Goal: Information Seeking & Learning: Learn about a topic

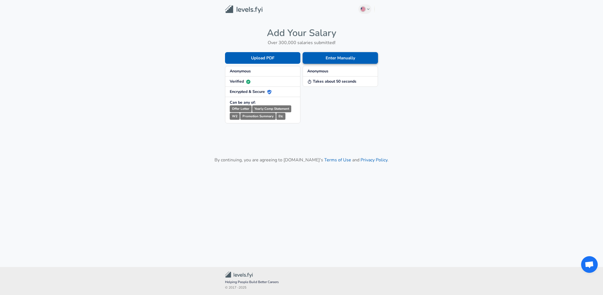
click at [328, 56] on button "Enter Manually" at bounding box center [339, 58] width 75 height 12
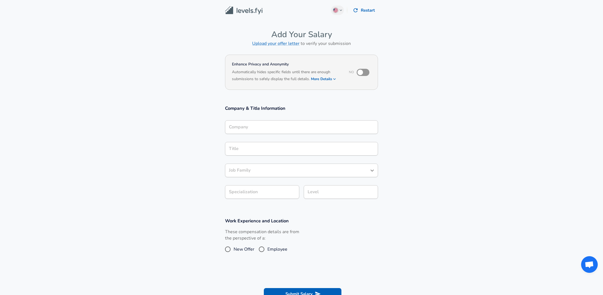
scroll to position [127, 0]
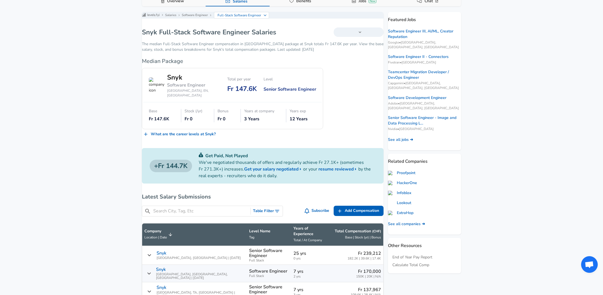
scroll to position [131, 0]
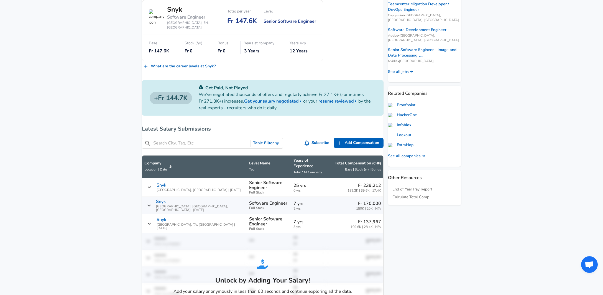
click at [201, 140] on input "Search City, Tag, Etc" at bounding box center [200, 143] width 95 height 7
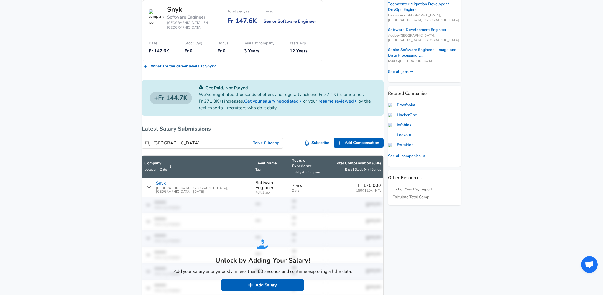
type input "[GEOGRAPHIC_DATA]"
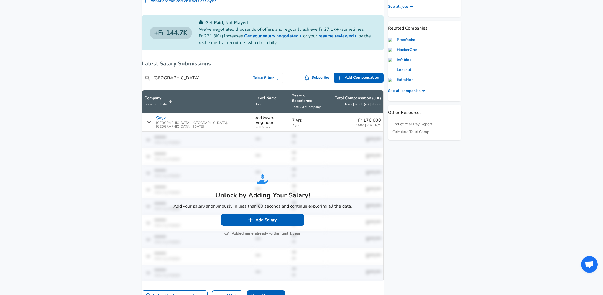
scroll to position [217, 0]
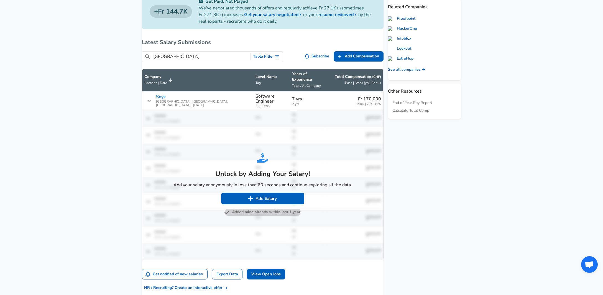
click at [240, 209] on button "Added mine already within last 1 year" at bounding box center [262, 212] width 75 height 7
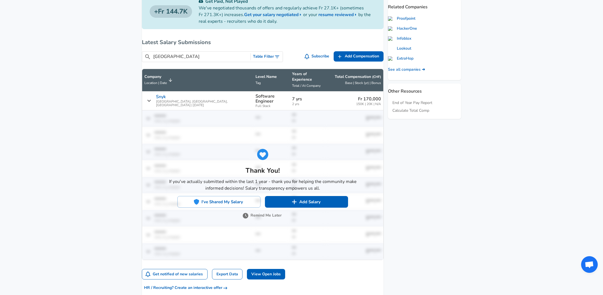
click at [256, 212] on button "Remind Me Later" at bounding box center [263, 215] width 38 height 7
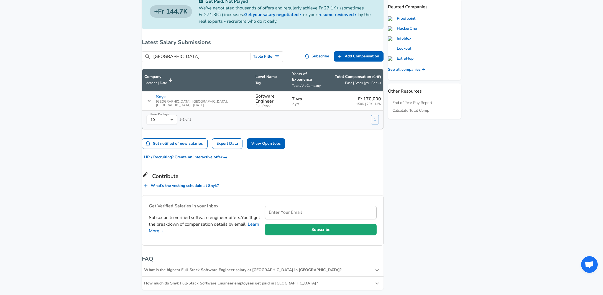
drag, startPoint x: 174, startPoint y: 55, endPoint x: 93, endPoint y: 45, distance: 81.8
click at [153, 53] on input "[GEOGRAPHIC_DATA]" at bounding box center [200, 56] width 95 height 7
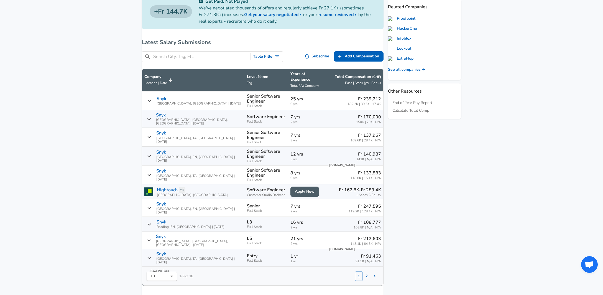
click at [153, 234] on div "Snyk [GEOGRAPHIC_DATA], [GEOGRAPHIC_DATA], [GEOGRAPHIC_DATA] | [DATE]" at bounding box center [193, 240] width 98 height 13
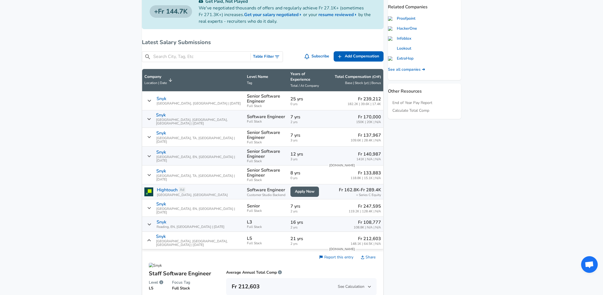
click at [153, 234] on div "Snyk [GEOGRAPHIC_DATA], [GEOGRAPHIC_DATA], [GEOGRAPHIC_DATA] | [DATE]" at bounding box center [193, 240] width 98 height 13
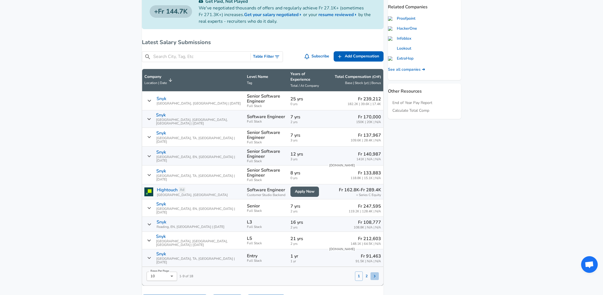
click at [372, 273] on icon "Salary Submissions" at bounding box center [375, 276] width 6 height 6
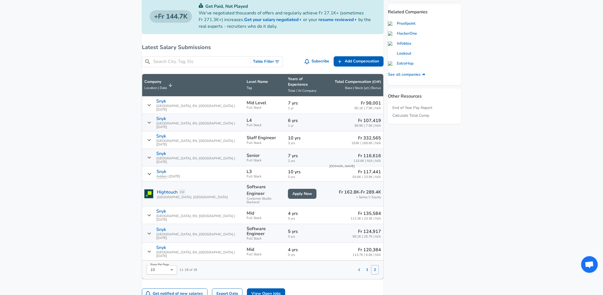
scroll to position [208, 0]
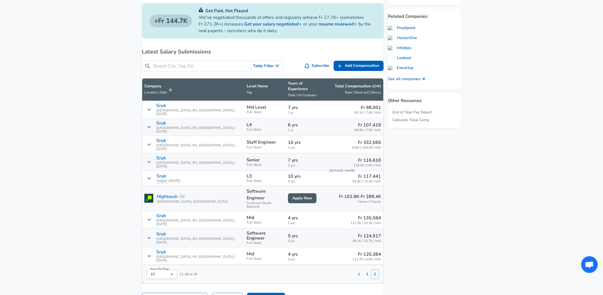
click at [151, 142] on icon "Salary Submissions" at bounding box center [149, 144] width 4 height 4
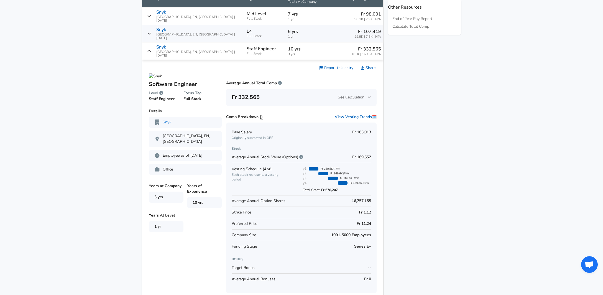
scroll to position [301, 0]
click at [364, 95] on span "See Calculation" at bounding box center [354, 98] width 33 height 6
